Goal: Information Seeking & Learning: Check status

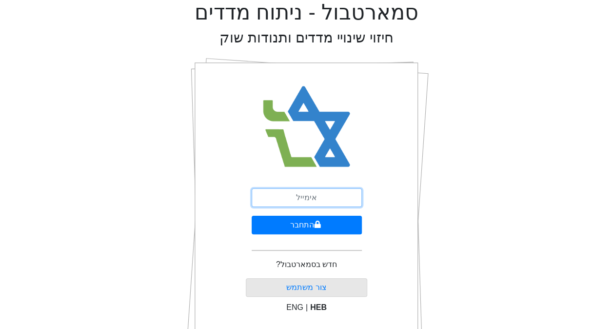
drag, startPoint x: 0, startPoint y: 0, endPoint x: 302, endPoint y: 196, distance: 359.9
click at [302, 196] on input "email" at bounding box center [307, 197] width 110 height 19
click at [313, 202] on input "email" at bounding box center [307, 197] width 110 height 19
type input "[EMAIL_ADDRESS][DOMAIN_NAME]"
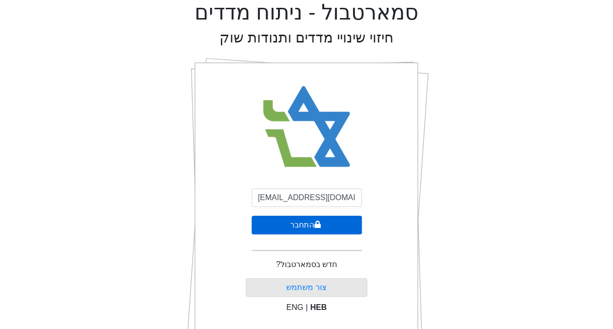
click at [314, 228] on icon "submit" at bounding box center [317, 224] width 7 height 8
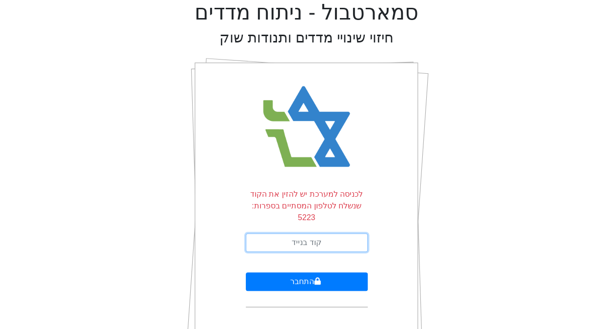
click at [338, 234] on input "text" at bounding box center [307, 242] width 122 height 19
type input "083525"
click at [246, 272] on button "התחבר" at bounding box center [307, 281] width 122 height 19
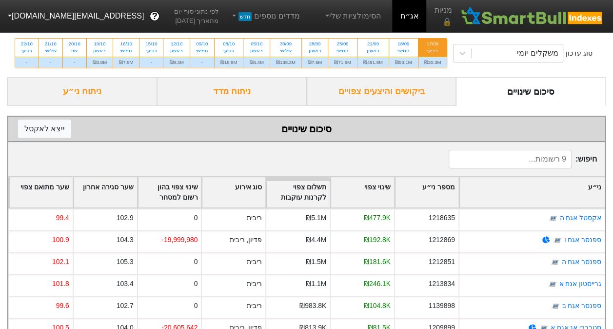
click at [396, 96] on div "ביקושים והיצעים צפויים" at bounding box center [382, 91] width 150 height 29
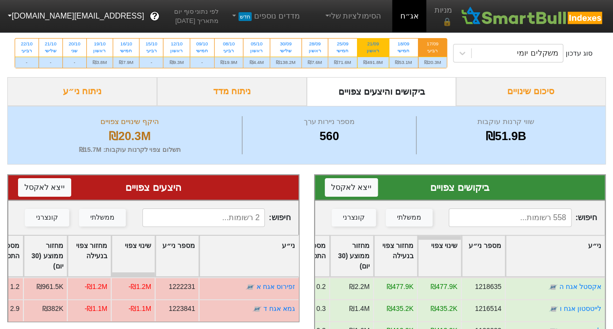
click at [381, 45] on div "21/09" at bounding box center [373, 43] width 20 height 7
click at [373, 45] on input "21/09 ראשון ₪491.8M" at bounding box center [370, 42] width 6 height 6
radio input "true"
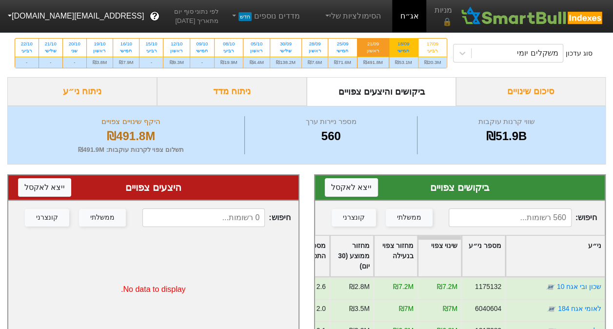
click at [402, 49] on div "חמישי" at bounding box center [403, 50] width 17 height 7
click at [402, 45] on input "18/09 חמישי ₪53.1M" at bounding box center [400, 42] width 6 height 6
radio input "true"
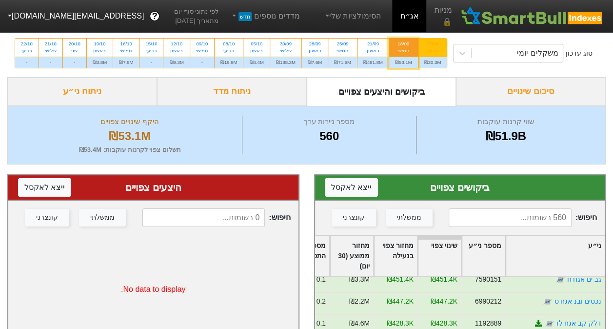
click at [434, 49] on div "רביעי" at bounding box center [432, 50] width 17 height 7
click at [433, 45] on input "17/09 רביעי ₪20.3M" at bounding box center [429, 42] width 6 height 6
radio input "true"
